Goal: Task Accomplishment & Management: Manage account settings

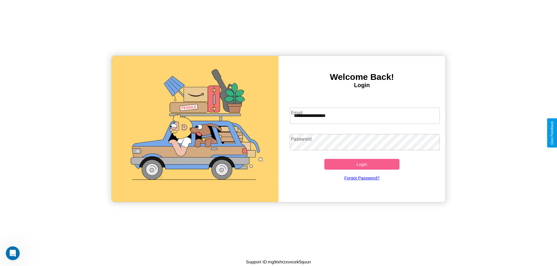
type input "**********"
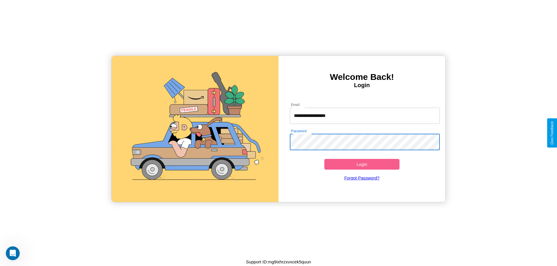
click at [361, 164] on button "Login" at bounding box center [361, 164] width 75 height 11
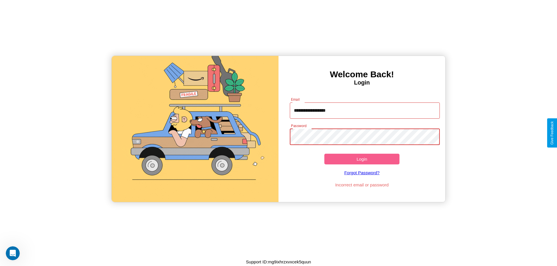
click at [361, 159] on button "Login" at bounding box center [361, 159] width 75 height 11
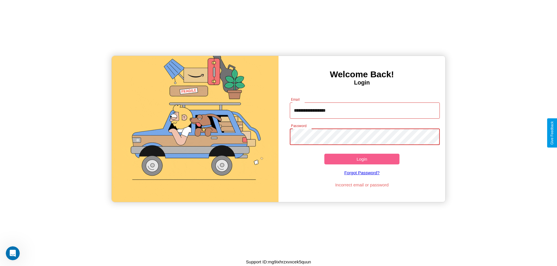
click at [361, 159] on button "Login" at bounding box center [361, 159] width 75 height 11
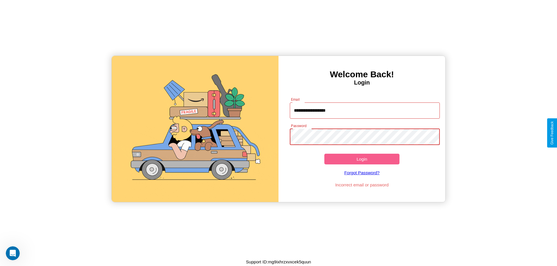
click at [361, 159] on button "Login" at bounding box center [361, 159] width 75 height 11
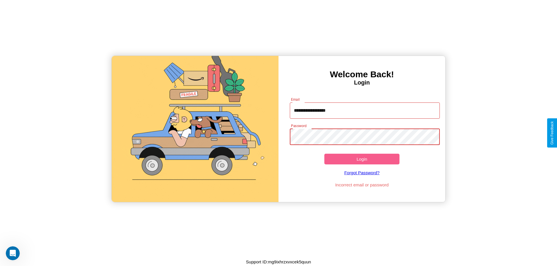
click at [361, 159] on button "Login" at bounding box center [361, 159] width 75 height 11
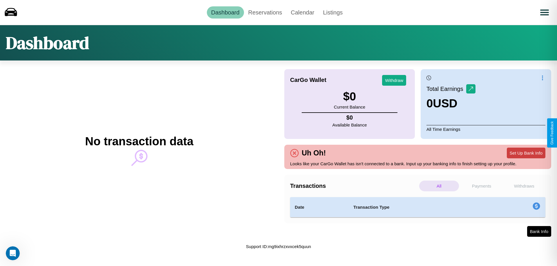
click at [526, 153] on button "Set Up Bank Info" at bounding box center [525, 153] width 39 height 11
